Goal: Task Accomplishment & Management: Manage account settings

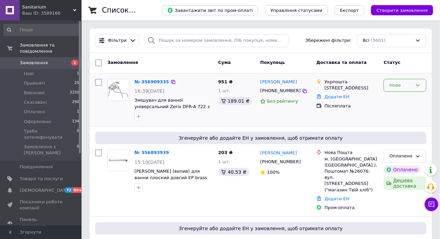
click at [399, 83] on div "Нове" at bounding box center [400, 85] width 23 height 7
click at [147, 80] on link "№ 356909335" at bounding box center [152, 81] width 35 height 5
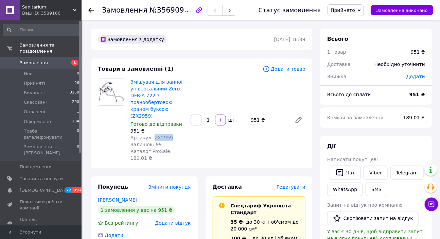
drag, startPoint x: 166, startPoint y: 131, endPoint x: 150, endPoint y: 131, distance: 16.3
click at [150, 134] on div "Артикул: ZX2959" at bounding box center [157, 137] width 55 height 7
copy span "ZX2959"
click at [39, 60] on span "Замовлення" at bounding box center [34, 63] width 28 height 6
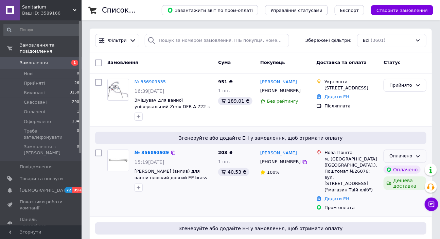
click at [413, 155] on div "Оплачено" at bounding box center [405, 155] width 43 height 13
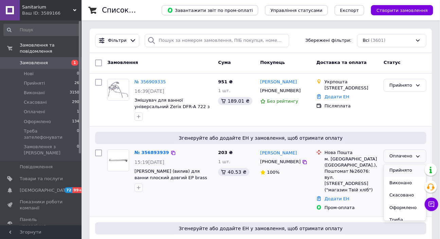
click at [392, 170] on li "Прийнято" at bounding box center [405, 170] width 42 height 13
